Goal: Information Seeking & Learning: Check status

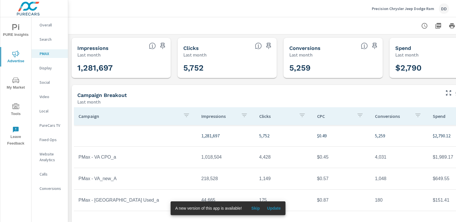
scroll to position [0, 40]
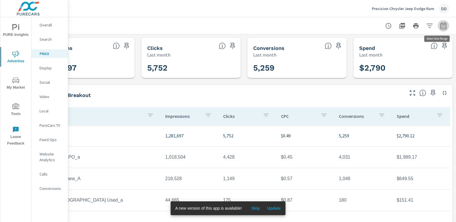
click at [440, 28] on icon "button" at bounding box center [443, 25] width 7 height 7
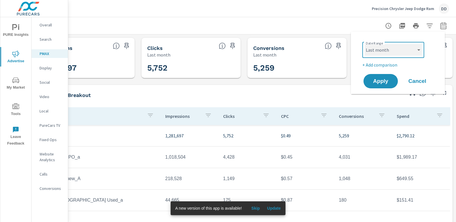
click at [402, 45] on select "Custom [DATE] Last week Last 7 days Last 14 days Last 30 days Last 45 days Last…" at bounding box center [393, 49] width 57 height 11
click at [365, 44] on select "Custom [DATE] Last week Last 7 days Last 14 days Last 30 days Last 45 days Last…" at bounding box center [393, 49] width 57 height 11
select select "[DATE]"
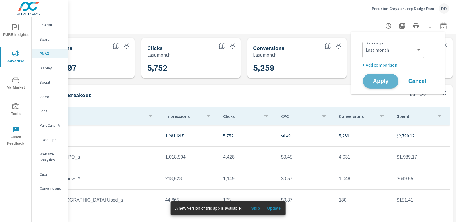
click at [379, 81] on span "Apply" at bounding box center [381, 81] width 24 height 5
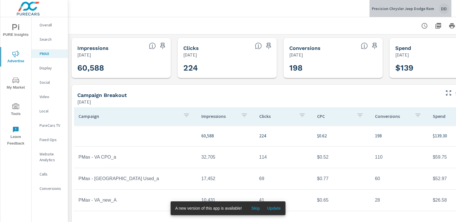
click at [445, 8] on div "DD" at bounding box center [444, 8] width 10 height 10
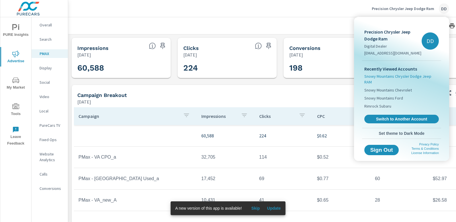
click at [402, 76] on span "Snowy Mountains Chrysler Dodge Jeep RAM" at bounding box center [402, 78] width 75 height 11
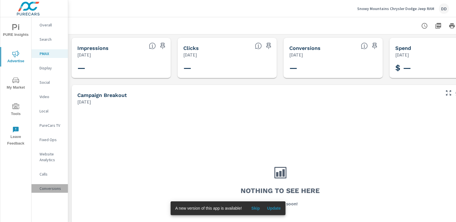
click at [42, 189] on p "Conversions" at bounding box center [52, 188] width 24 height 6
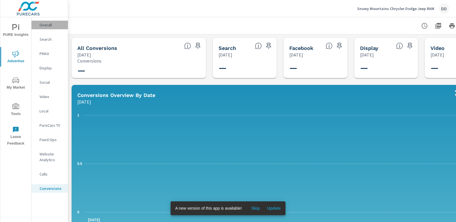
click at [47, 26] on p "Overall" at bounding box center [52, 25] width 24 height 6
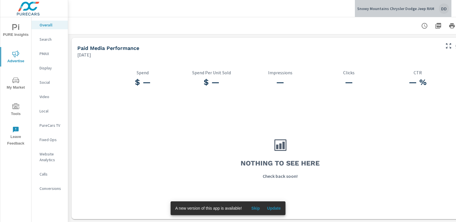
click at [441, 9] on div "DD" at bounding box center [444, 8] width 10 height 10
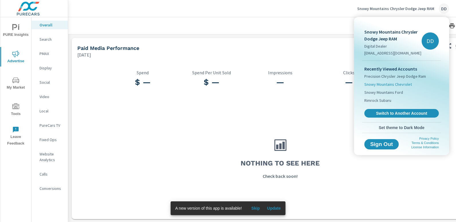
click at [397, 81] on li "Snowy Mountains Chevrolet" at bounding box center [402, 84] width 75 height 8
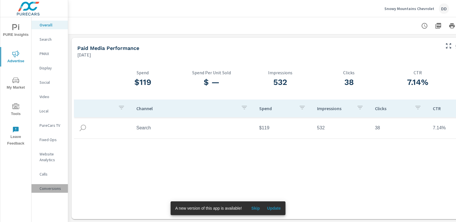
click at [47, 188] on p "Conversions" at bounding box center [52, 188] width 24 height 6
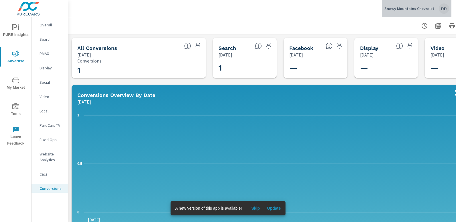
click at [445, 9] on div "DD" at bounding box center [444, 8] width 10 height 10
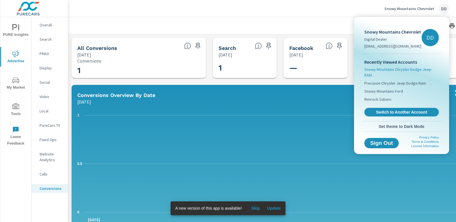
click at [417, 69] on span "Snowy Mountains Chrysler Dodge Jeep RAM" at bounding box center [402, 72] width 75 height 11
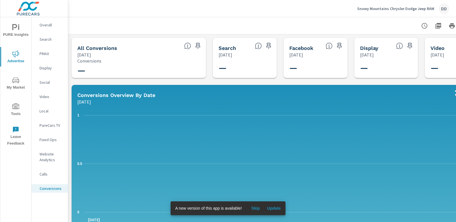
click at [55, 26] on p "Overall" at bounding box center [52, 25] width 24 height 6
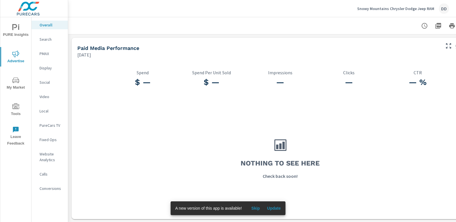
click at [51, 40] on p "Search" at bounding box center [52, 39] width 24 height 6
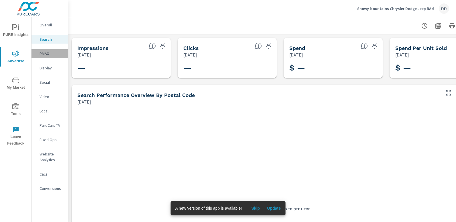
click at [50, 54] on p "PMAX" at bounding box center [52, 54] width 24 height 6
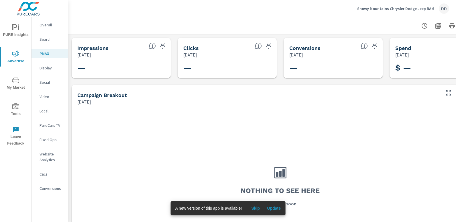
click at [48, 73] on nav "Overall Search PMAX Display Social Video Local PureCars TV Fixed Ops Website An…" at bounding box center [50, 108] width 36 height 183
click at [46, 175] on p "Calls" at bounding box center [52, 174] width 24 height 6
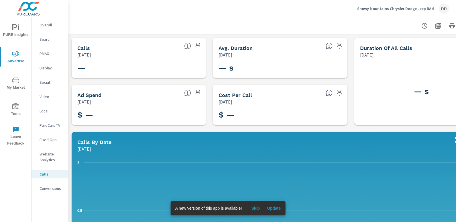
scroll to position [381, 0]
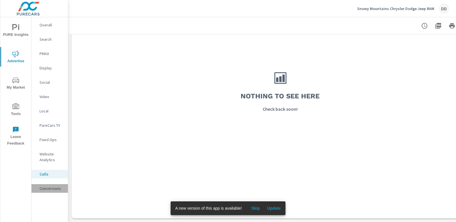
click at [52, 191] on div "Conversions" at bounding box center [50, 188] width 36 height 9
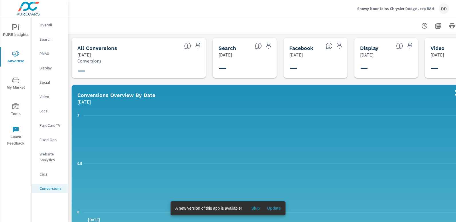
scroll to position [0, 40]
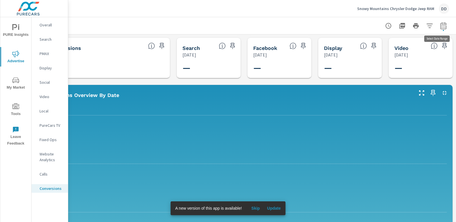
click at [442, 28] on icon "button" at bounding box center [443, 25] width 7 height 7
select select "[DATE]"
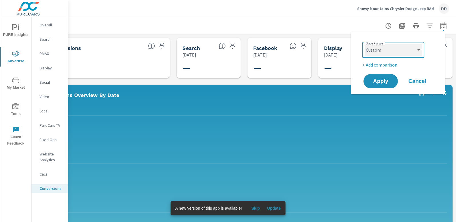
click at [394, 49] on select "Custom [DATE] Last week Last 7 days Last 14 days Last 30 days Last 45 days Last…" at bounding box center [393, 49] width 57 height 11
click at [315, 30] on div at bounding box center [244, 25] width 410 height 17
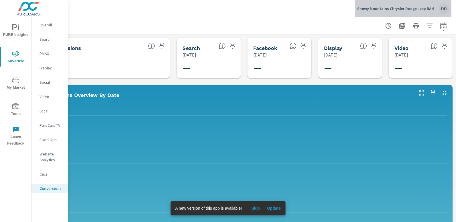
click at [442, 12] on div "DD" at bounding box center [444, 8] width 10 height 10
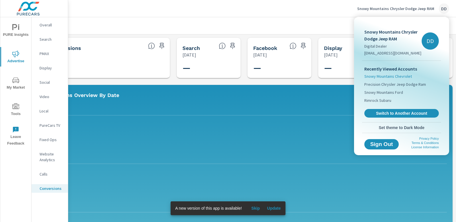
click at [399, 74] on span "Snowy Mountains Chevrolet" at bounding box center [389, 76] width 48 height 6
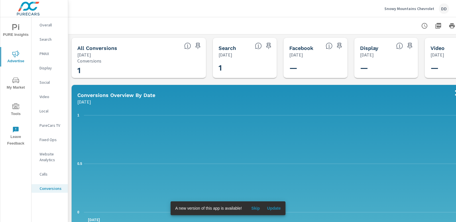
click at [55, 30] on nav "Overall Search PMAX Display Social Video Local PureCars TV Fixed Ops Website An…" at bounding box center [50, 108] width 36 height 183
click at [52, 26] on p "Overall" at bounding box center [52, 25] width 24 height 6
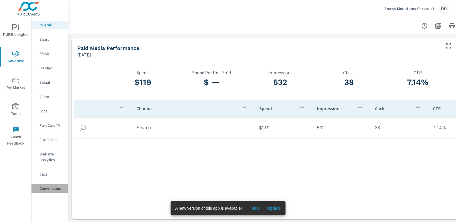
click at [48, 188] on p "Conversions" at bounding box center [52, 188] width 24 height 6
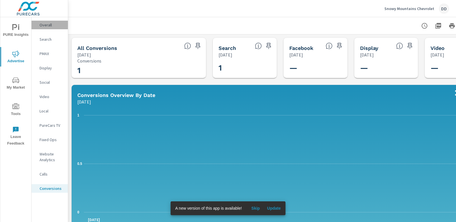
click at [55, 24] on p "Overall" at bounding box center [52, 25] width 24 height 6
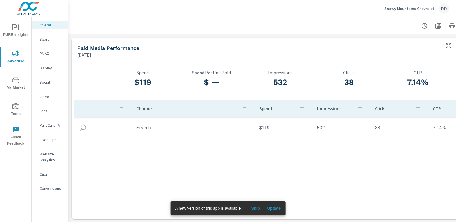
scroll to position [0, 40]
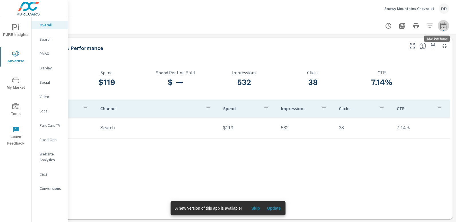
click at [441, 25] on icon "button" at bounding box center [443, 25] width 7 height 7
select select "[DATE]"
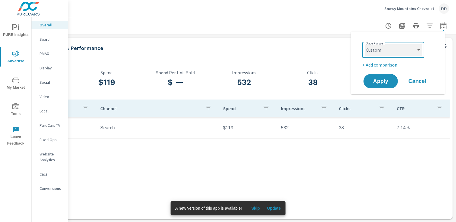
click at [408, 52] on select "Custom [DATE] Last week Last 7 days Last 14 days Last 30 days Last 45 days Last…" at bounding box center [393, 49] width 57 height 11
click at [317, 14] on div "Snowy Mountains Chevrolet DD" at bounding box center [262, 8] width 374 height 17
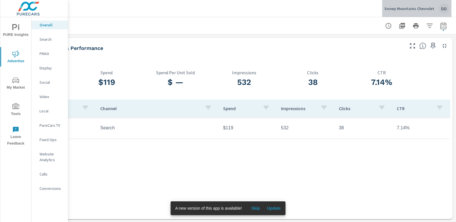
click at [441, 11] on div "DD" at bounding box center [444, 8] width 10 height 10
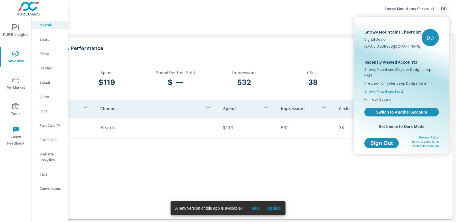
click at [387, 88] on span "Snowy Mountains Ford" at bounding box center [384, 91] width 39 height 6
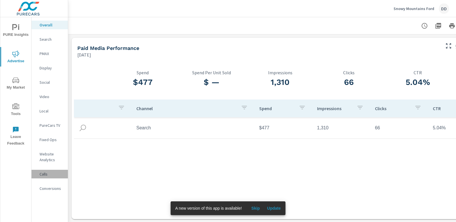
click at [45, 172] on p "Calls" at bounding box center [52, 174] width 24 height 6
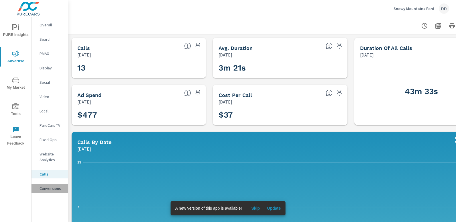
click at [47, 187] on p "Conversions" at bounding box center [52, 188] width 24 height 6
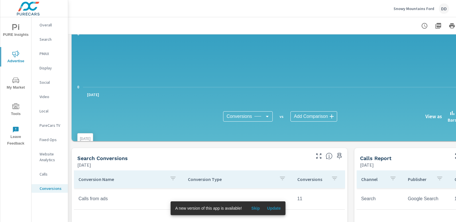
scroll to position [113, 0]
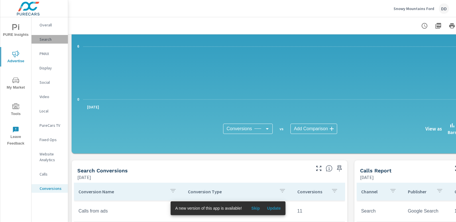
click at [56, 40] on p "Search" at bounding box center [52, 39] width 24 height 6
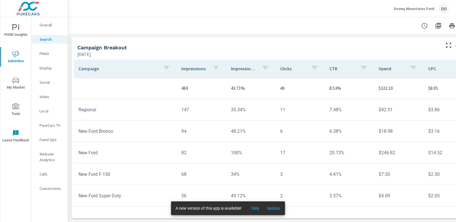
click at [47, 54] on p "PMAX" at bounding box center [52, 54] width 24 height 6
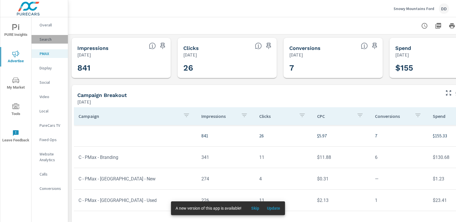
click at [55, 41] on p "Search" at bounding box center [52, 39] width 24 height 6
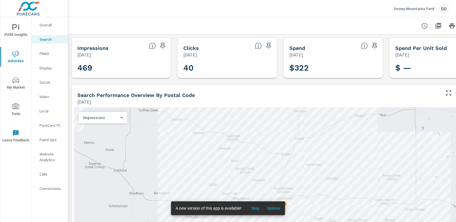
click at [43, 26] on p "Overall" at bounding box center [52, 25] width 24 height 6
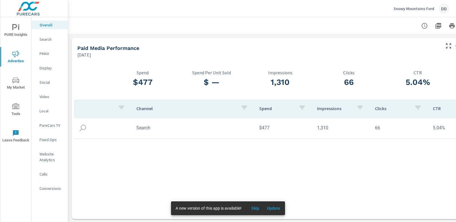
click at [46, 169] on nav "Overall Search PMAX Display Social Video Local PureCars TV Fixed Ops Website An…" at bounding box center [50, 108] width 36 height 183
click at [46, 174] on p "Calls" at bounding box center [52, 174] width 24 height 6
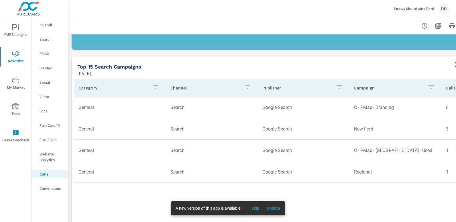
scroll to position [275, 0]
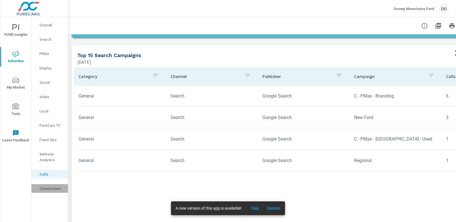
click at [41, 187] on p "Conversions" at bounding box center [52, 188] width 24 height 6
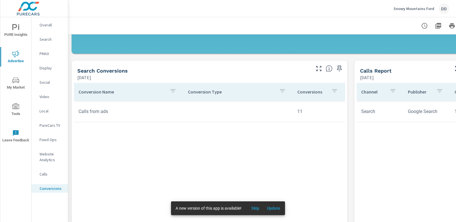
scroll to position [210, 0]
